Goal: Task Accomplishment & Management: Manage account settings

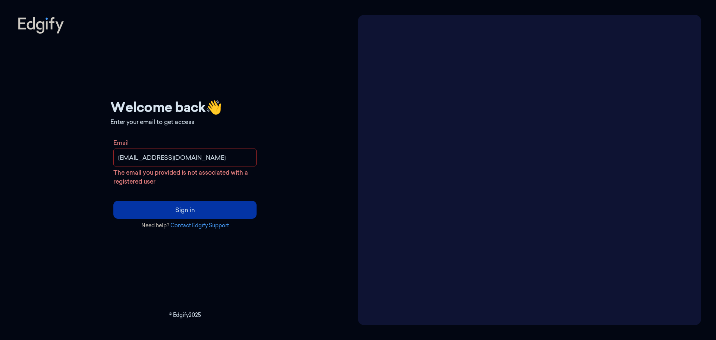
click at [256, 157] on input "[EMAIL_ADDRESS][DOMAIN_NAME]" at bounding box center [184, 157] width 143 height 18
drag, startPoint x: 262, startPoint y: 157, endPoint x: 75, endPoint y: 157, distance: 187.5
click at [75, 157] on div "Your session expired - please log in again Email sent - check your inbox for th…" at bounding box center [185, 170] width 340 height 310
click at [190, 151] on input "Email" at bounding box center [184, 157] width 143 height 18
type input "[EMAIL_ADDRESS][DOMAIN_NAME]"
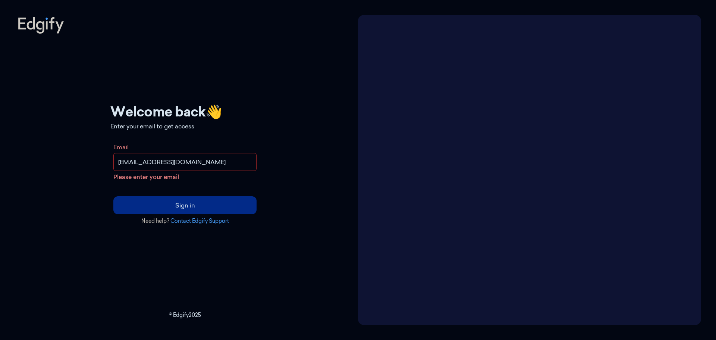
click at [237, 211] on button "Sign in" at bounding box center [184, 205] width 143 height 18
